Goal: Navigation & Orientation: Find specific page/section

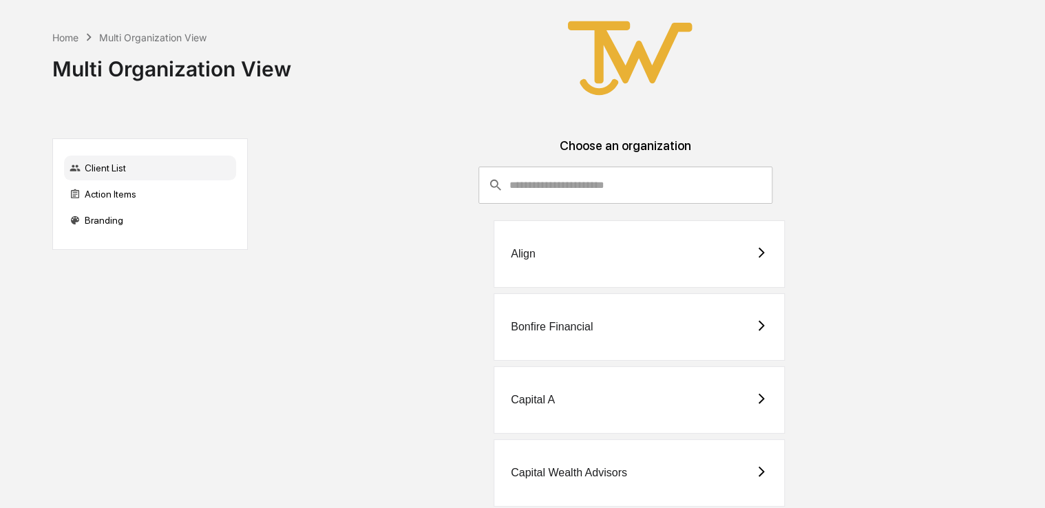
click at [552, 382] on div "Capital A" at bounding box center [638, 399] width 291 height 67
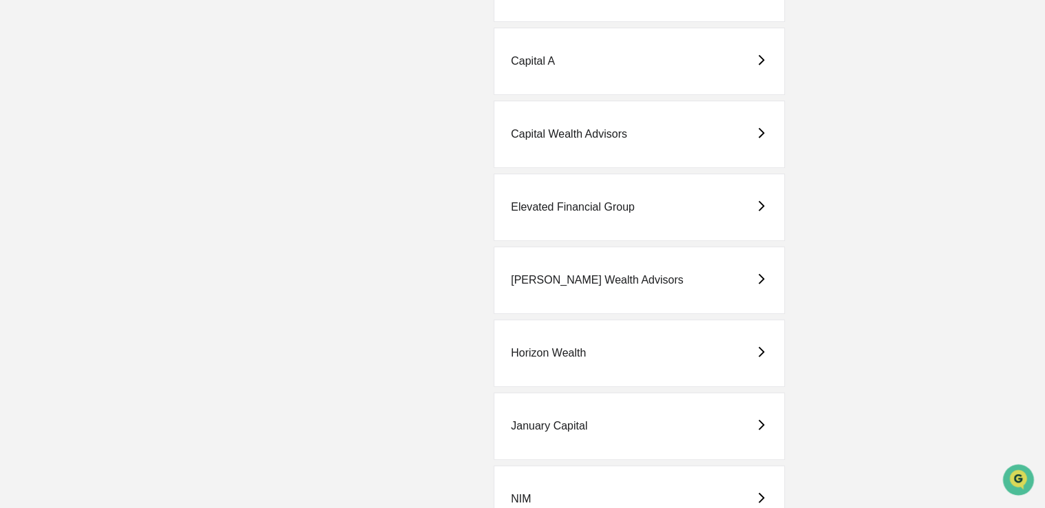
scroll to position [341, 0]
click at [568, 352] on div "Horizon Wealth" at bounding box center [548, 350] width 75 height 12
